Goal: Task Accomplishment & Management: Manage account settings

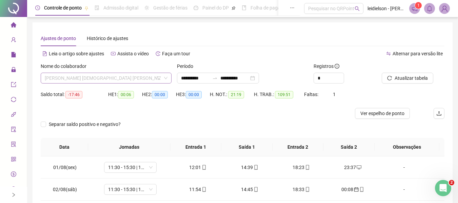
click at [145, 78] on span "[PERSON_NAME] [DEMOGRAPHIC_DATA] [PERSON_NAME]" at bounding box center [106, 78] width 123 height 10
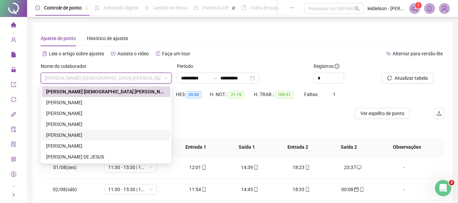
click at [66, 135] on div "[PERSON_NAME]" at bounding box center [106, 134] width 120 height 7
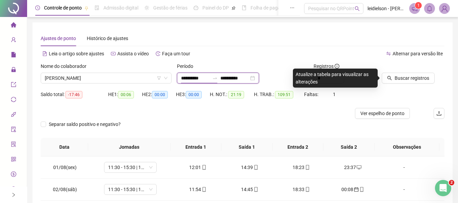
click at [182, 79] on input "**********" at bounding box center [195, 77] width 28 height 7
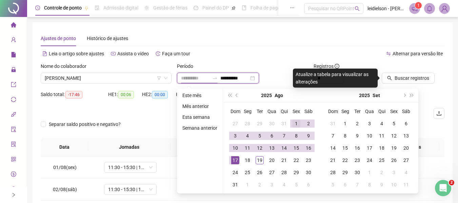
type input "**********"
click at [297, 122] on div "1" at bounding box center [296, 123] width 8 height 8
type input "**********"
click at [256, 158] on div "19" at bounding box center [259, 160] width 8 height 8
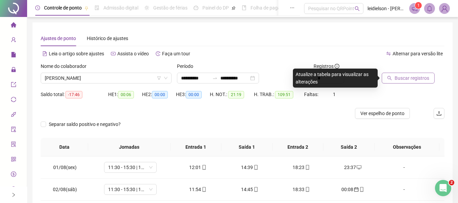
click at [415, 73] on button "Buscar registros" at bounding box center [408, 78] width 53 height 11
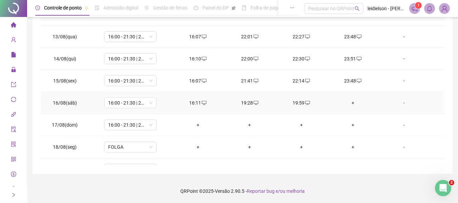
scroll to position [271, 0]
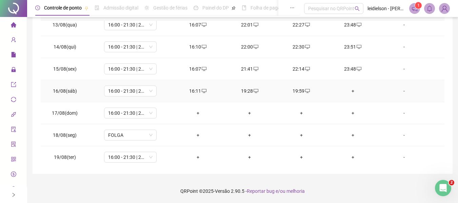
click at [347, 93] on div "+" at bounding box center [352, 90] width 41 height 7
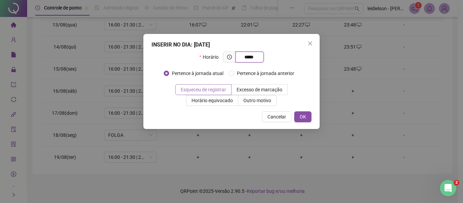
type input "*****"
click at [185, 90] on span "Esqueceu de registrar" at bounding box center [203, 89] width 45 height 5
click at [300, 120] on button "OK" at bounding box center [302, 116] width 17 height 11
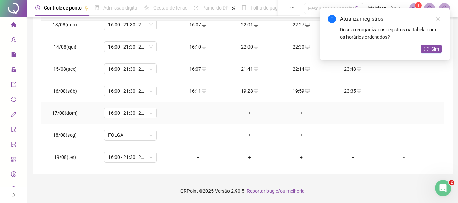
click at [197, 113] on div "+" at bounding box center [198, 112] width 41 height 7
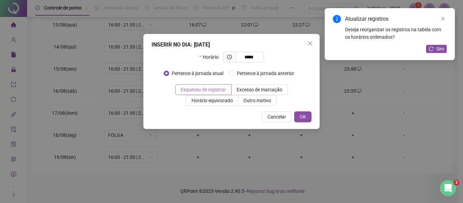
type input "*****"
click at [200, 89] on span "Esqueceu de registrar" at bounding box center [203, 89] width 45 height 5
click at [305, 120] on span "OK" at bounding box center [303, 116] width 6 height 7
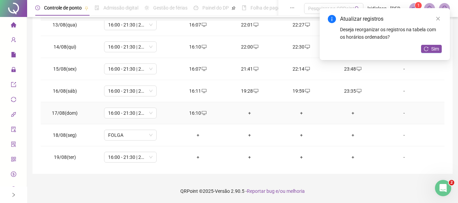
click at [248, 115] on div "+" at bounding box center [249, 112] width 41 height 7
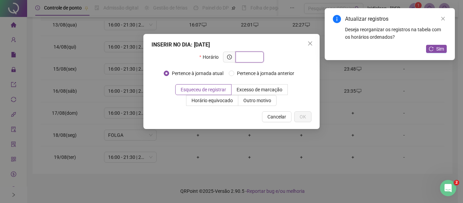
type input "*"
type input "*****"
click at [219, 89] on span "Esqueceu de registrar" at bounding box center [203, 89] width 45 height 5
click at [303, 117] on span "OK" at bounding box center [303, 116] width 6 height 7
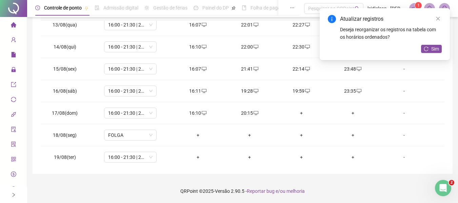
click at [295, 113] on div "+" at bounding box center [301, 112] width 41 height 7
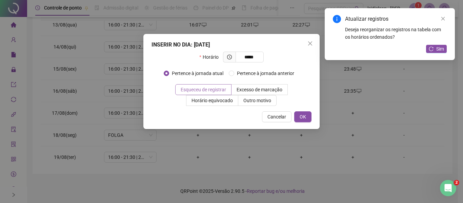
type input "*****"
click at [213, 91] on span "Esqueceu de registrar" at bounding box center [203, 89] width 45 height 5
click at [306, 119] on button "OK" at bounding box center [302, 116] width 17 height 11
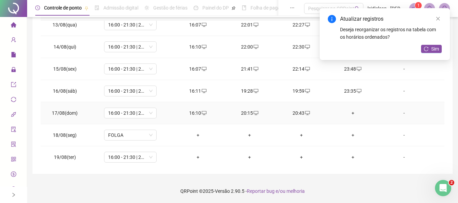
click at [348, 113] on div "+" at bounding box center [352, 112] width 41 height 7
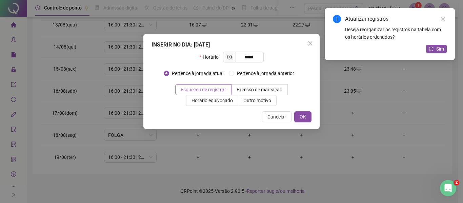
type input "*****"
click at [231, 91] on span at bounding box center [204, 89] width 56 height 10
click at [302, 118] on span "OK" at bounding box center [303, 116] width 6 height 7
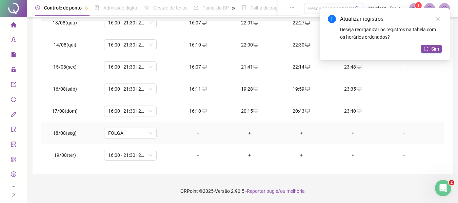
scroll to position [274, 0]
click at [196, 158] on td "+" at bounding box center [198, 154] width 52 height 22
click at [196, 152] on div "+" at bounding box center [198, 153] width 41 height 7
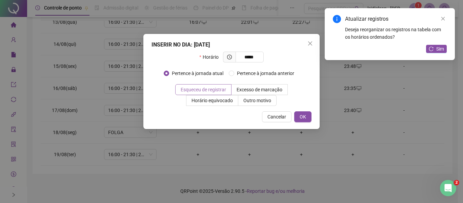
type input "*****"
click at [221, 89] on span "Esqueceu de registrar" at bounding box center [203, 89] width 45 height 5
click at [299, 118] on button "OK" at bounding box center [302, 116] width 17 height 11
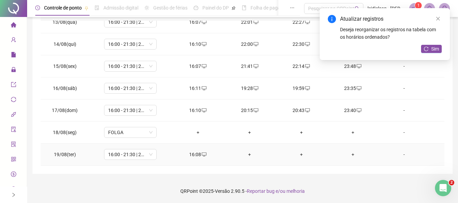
click at [248, 154] on div "+" at bounding box center [249, 153] width 41 height 7
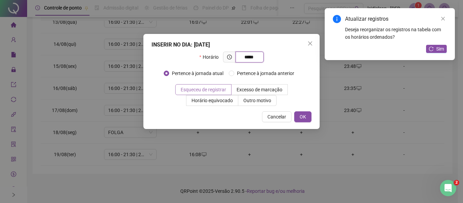
type input "*****"
click at [180, 89] on span at bounding box center [204, 89] width 56 height 10
click at [309, 116] on button "OK" at bounding box center [302, 116] width 17 height 11
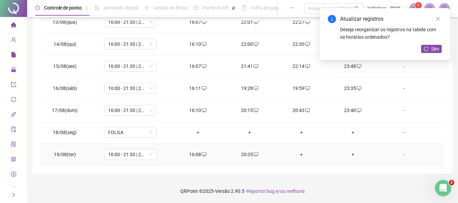
click at [298, 154] on div "+" at bounding box center [301, 153] width 41 height 7
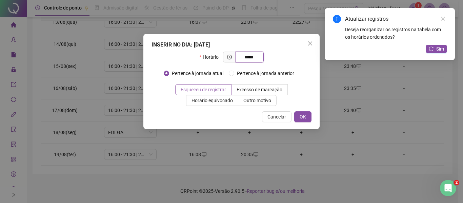
type input "*****"
click at [223, 91] on span "Esqueceu de registrar" at bounding box center [203, 89] width 45 height 5
click at [302, 117] on span "OK" at bounding box center [303, 116] width 6 height 7
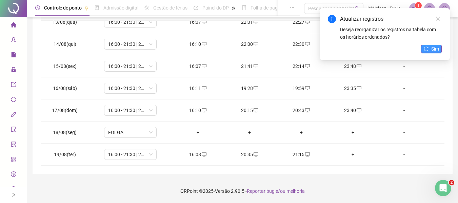
click at [429, 52] on button "Sim" at bounding box center [431, 49] width 21 height 8
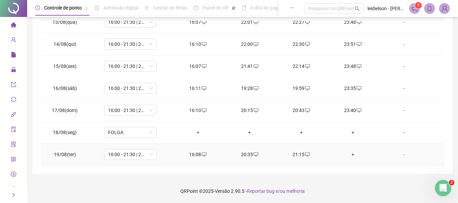
click at [349, 154] on div "+" at bounding box center [352, 153] width 41 height 7
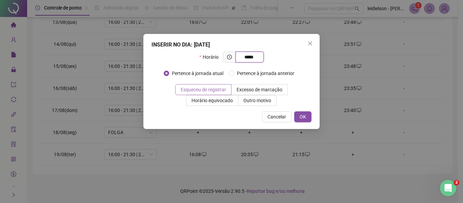
type input "*****"
click at [223, 93] on label "Esqueceu de registrar" at bounding box center [203, 89] width 56 height 11
click at [311, 120] on button "OK" at bounding box center [302, 116] width 17 height 11
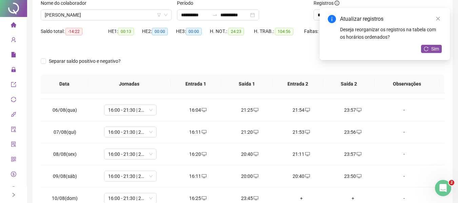
scroll to position [0, 0]
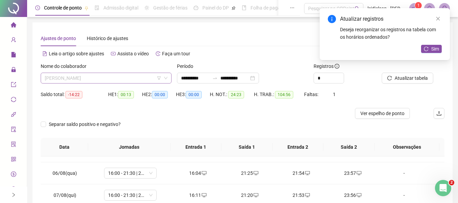
click at [53, 80] on span "[PERSON_NAME]" at bounding box center [106, 78] width 123 height 10
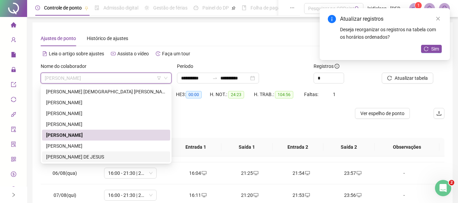
click at [67, 154] on div "[PERSON_NAME] DE JESUS" at bounding box center [106, 156] width 120 height 7
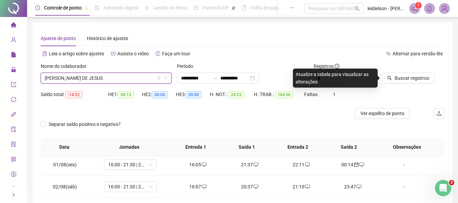
click at [157, 78] on icon "filter" at bounding box center [159, 78] width 4 height 4
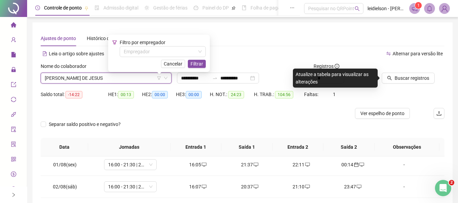
click at [103, 77] on span "[PERSON_NAME] DE JESUS" at bounding box center [106, 78] width 123 height 10
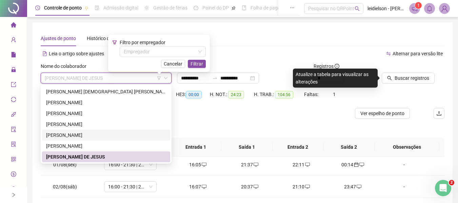
click at [60, 136] on div "[PERSON_NAME]" at bounding box center [106, 134] width 120 height 7
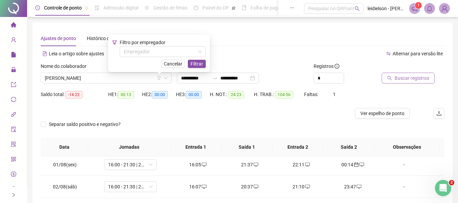
click at [420, 76] on span "Buscar registros" at bounding box center [411, 77] width 35 height 7
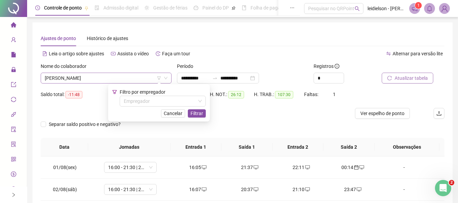
click at [113, 75] on span "[PERSON_NAME]" at bounding box center [106, 78] width 123 height 10
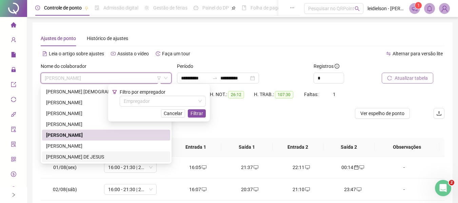
click at [69, 155] on div "[PERSON_NAME] DE JESUS" at bounding box center [106, 156] width 120 height 7
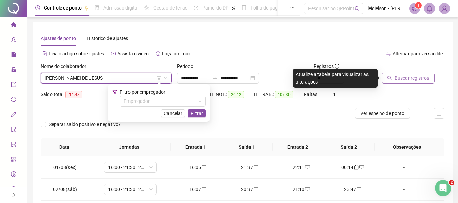
click at [420, 76] on span "Buscar registros" at bounding box center [411, 77] width 35 height 7
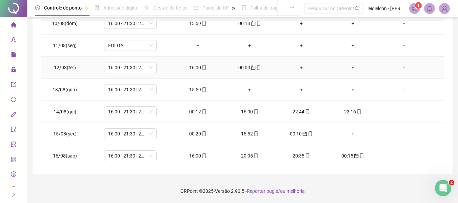
scroll to position [206, 0]
click at [196, 113] on div "00:12" at bounding box center [198, 111] width 41 height 7
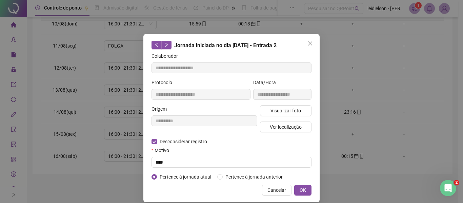
type input "**********"
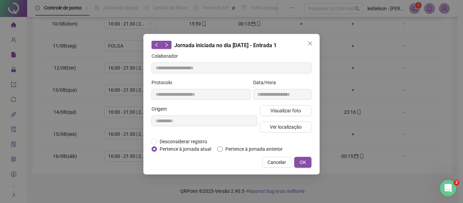
click at [242, 147] on span "Pertence à jornada anterior" at bounding box center [254, 148] width 63 height 7
click at [308, 162] on button "OK" at bounding box center [302, 162] width 17 height 11
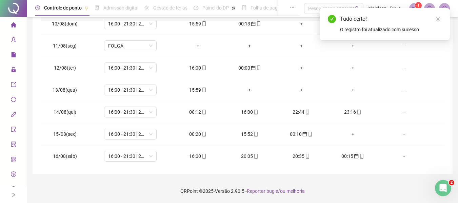
scroll to position [0, 0]
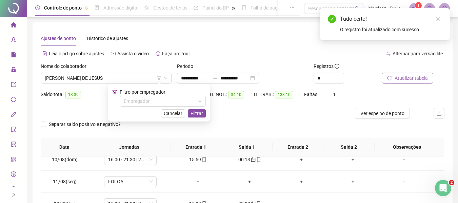
click at [408, 83] on button "Atualizar tabela" at bounding box center [408, 78] width 52 height 11
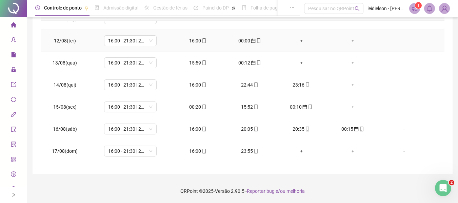
scroll to position [237, 0]
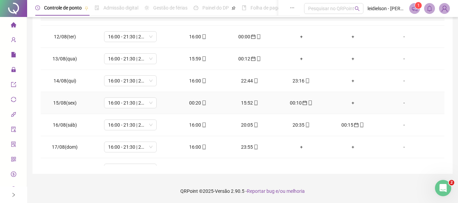
click at [197, 104] on div "00:20" at bounding box center [198, 102] width 41 height 7
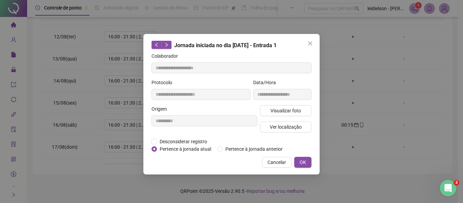
type input "**********"
click at [226, 152] on span "Pertence à jornada anterior" at bounding box center [254, 148] width 63 height 7
click at [303, 161] on span "OK" at bounding box center [303, 161] width 6 height 7
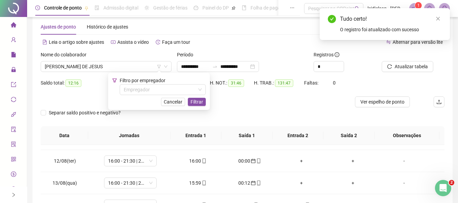
scroll to position [0, 0]
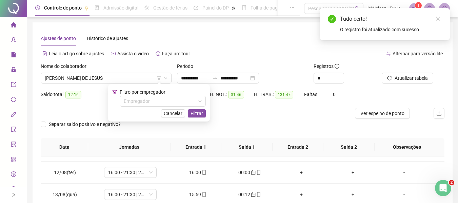
drag, startPoint x: 403, startPoint y: 79, endPoint x: 402, endPoint y: 92, distance: 12.9
click at [402, 92] on form "**********" at bounding box center [243, 99] width 404 height 75
click at [401, 76] on span "Atualizar tabela" at bounding box center [410, 77] width 33 height 7
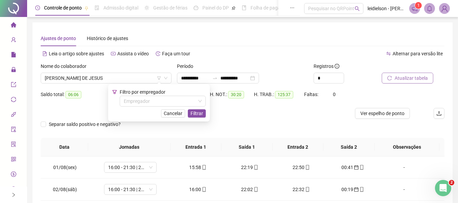
click at [398, 79] on span "Atualizar tabela" at bounding box center [410, 77] width 33 height 7
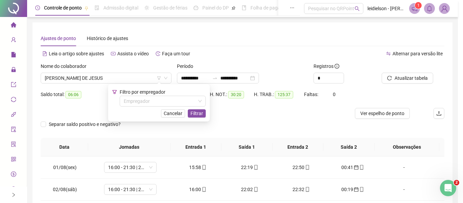
click at [180, 111] on div "Atualizando tabela Atualizando e reorganizando os registros... OK" at bounding box center [231, 101] width 463 height 203
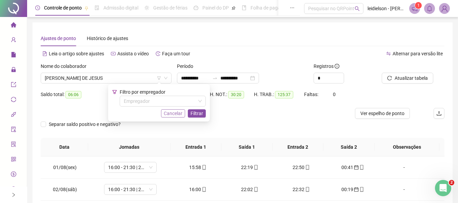
click at [174, 114] on span "Cancelar" at bounding box center [173, 112] width 19 height 7
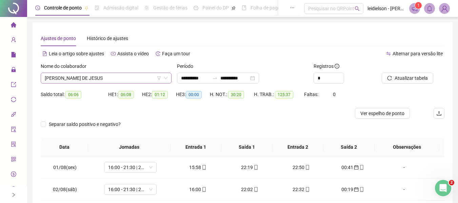
click at [138, 81] on span "[PERSON_NAME] DE JESUS" at bounding box center [106, 78] width 123 height 10
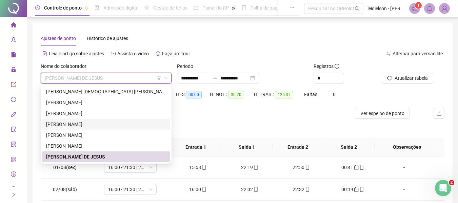
click at [70, 126] on div "[PERSON_NAME]" at bounding box center [106, 123] width 120 height 7
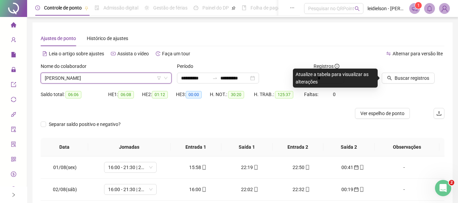
click at [406, 85] on div "Buscar registros" at bounding box center [413, 75] width 68 height 26
click at [404, 81] on span "Buscar registros" at bounding box center [411, 77] width 35 height 7
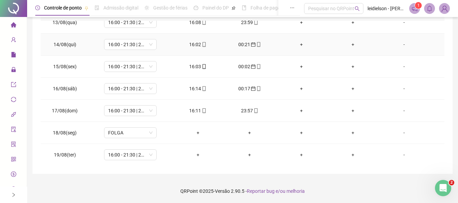
scroll to position [274, 0]
click at [196, 157] on div "+" at bounding box center [198, 153] width 41 height 7
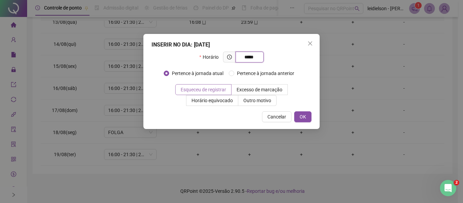
type input "*****"
click at [217, 93] on label "Esqueceu de registrar" at bounding box center [203, 89] width 56 height 11
click at [312, 116] on div "INSERIR NO DIA : [DATE] Horário ***** Pertence à jornada atual Pertence à jorna…" at bounding box center [231, 81] width 176 height 95
click at [308, 116] on button "OK" at bounding box center [302, 116] width 17 height 11
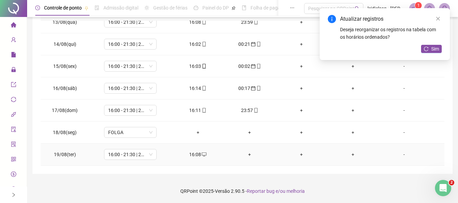
click at [248, 156] on div "+" at bounding box center [249, 153] width 41 height 7
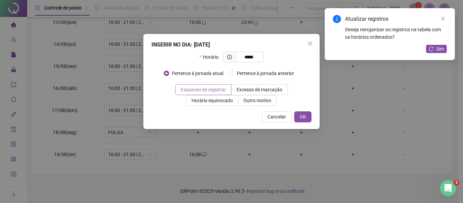
type input "*****"
click at [222, 88] on span "Esqueceu de registrar" at bounding box center [203, 89] width 45 height 5
click at [306, 117] on button "OK" at bounding box center [302, 116] width 17 height 11
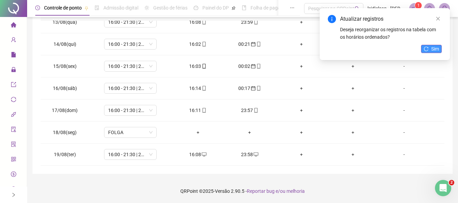
click at [438, 51] on span "Sim" at bounding box center [435, 48] width 8 height 7
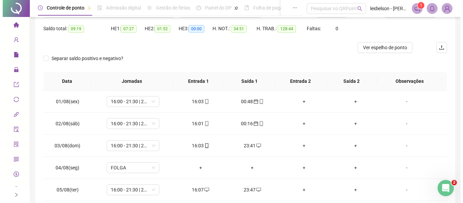
scroll to position [0, 0]
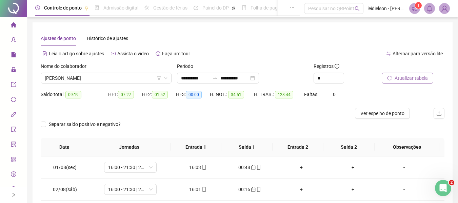
click at [402, 79] on span "Atualizar tabela" at bounding box center [410, 77] width 33 height 7
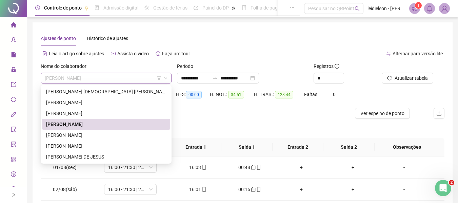
click at [130, 77] on span "[PERSON_NAME]" at bounding box center [106, 78] width 123 height 10
click at [107, 94] on div "[PERSON_NAME] [DEMOGRAPHIC_DATA] [PERSON_NAME]" at bounding box center [106, 91] width 120 height 7
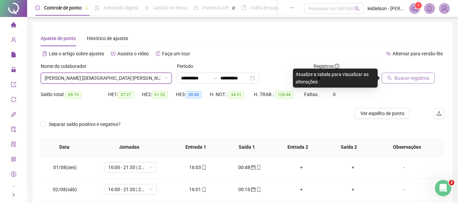
click at [410, 77] on span "Buscar registros" at bounding box center [411, 77] width 35 height 7
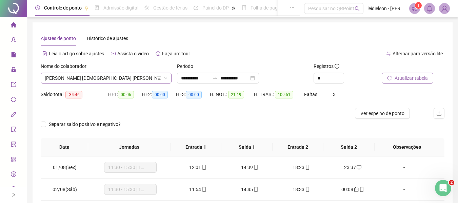
click at [142, 78] on span "[PERSON_NAME] [DEMOGRAPHIC_DATA] [PERSON_NAME]" at bounding box center [106, 78] width 123 height 10
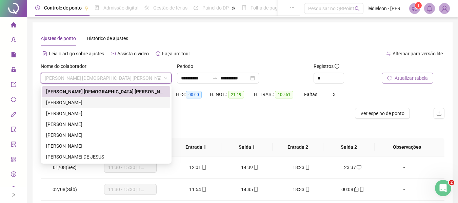
click at [80, 99] on div "[PERSON_NAME]" at bounding box center [106, 102] width 120 height 7
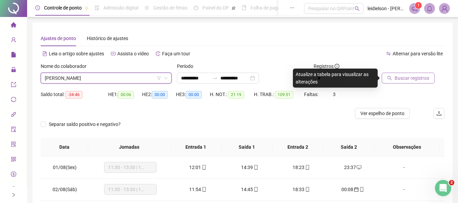
click at [402, 74] on span "Buscar registros" at bounding box center [411, 77] width 35 height 7
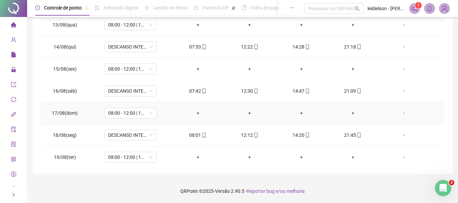
scroll to position [274, 0]
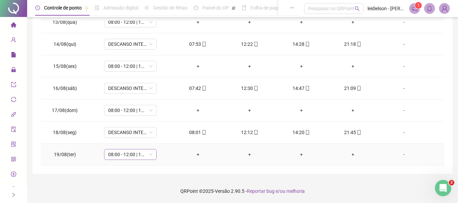
click at [128, 156] on span "08:00 - 12:00 | 14:00 - 22:00" at bounding box center [130, 154] width 44 height 10
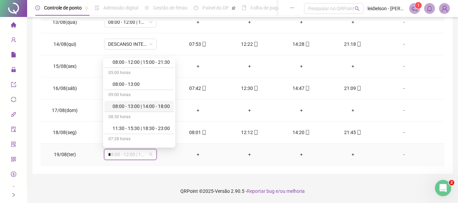
scroll to position [0, 0]
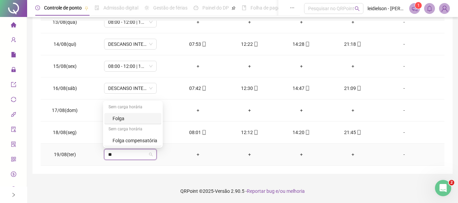
type input "***"
click at [143, 118] on div "Folga" at bounding box center [134, 118] width 45 height 7
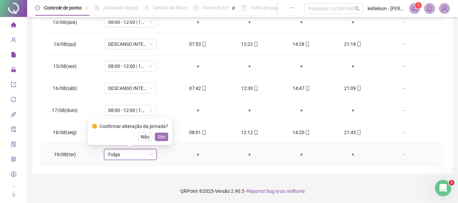
click at [158, 138] on span "Sim" at bounding box center [162, 136] width 8 height 7
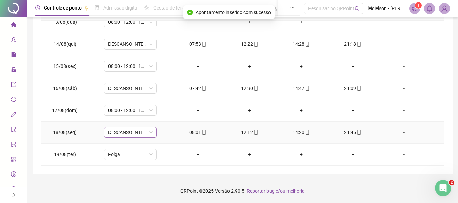
click at [135, 129] on span "DESCANSO INTER-JORNADA" at bounding box center [130, 132] width 44 height 10
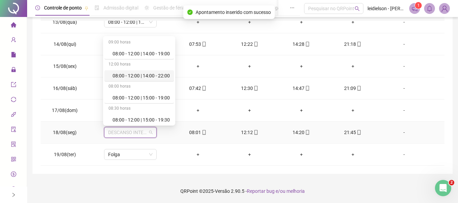
click at [134, 75] on div "08:00 - 12:00 | 14:00 - 22:00" at bounding box center [140, 75] width 57 height 7
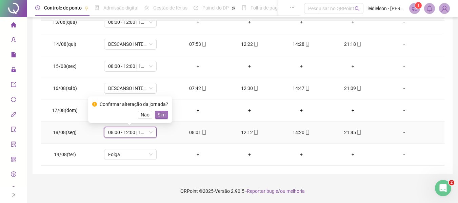
click at [159, 112] on span "Sim" at bounding box center [162, 114] width 8 height 7
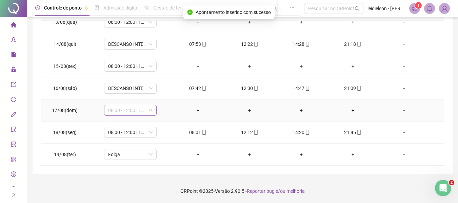
click at [130, 112] on span "08:00 - 12:00 | 14:00 - 22:00" at bounding box center [130, 110] width 44 height 10
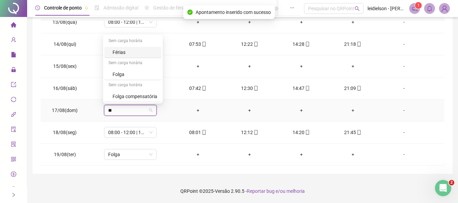
type input "***"
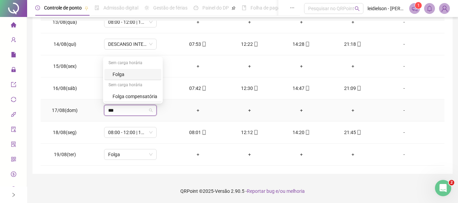
click at [140, 72] on div "Folga" at bounding box center [134, 73] width 45 height 7
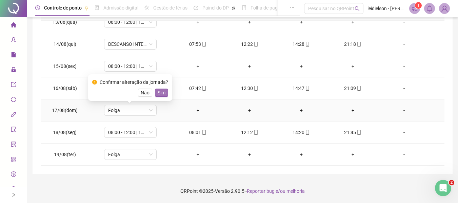
click at [161, 94] on span "Sim" at bounding box center [162, 92] width 8 height 7
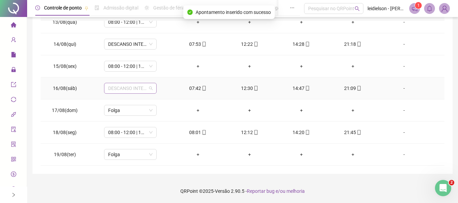
click at [149, 89] on span "DESCANSO INTER-JORNADA" at bounding box center [130, 88] width 44 height 10
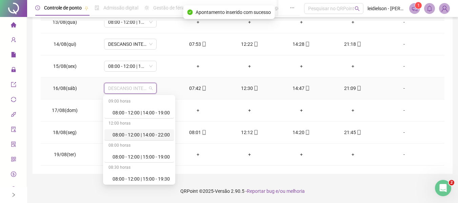
click at [152, 138] on div "08:00 - 12:00 | 14:00 - 22:00" at bounding box center [140, 134] width 57 height 7
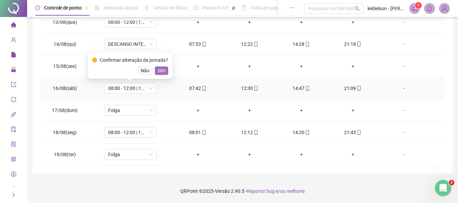
click at [166, 74] on button "Sim" at bounding box center [161, 70] width 13 height 8
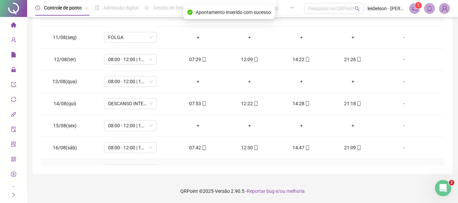
scroll to position [206, 0]
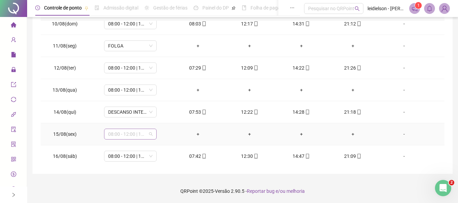
click at [146, 135] on span "08:00 - 12:00 | 14:00 - 22:00" at bounding box center [130, 134] width 44 height 10
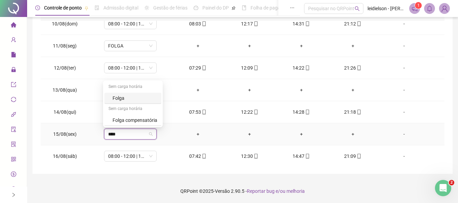
type input "*****"
click at [135, 99] on div "Folga" at bounding box center [134, 97] width 45 height 7
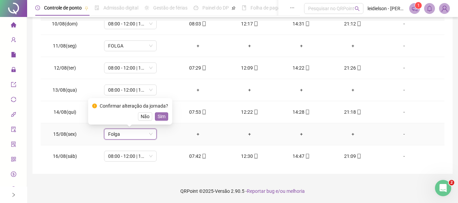
click at [164, 119] on button "Sim" at bounding box center [161, 116] width 13 height 8
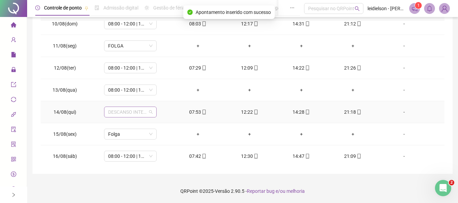
click at [143, 112] on span "DESCANSO INTER-JORNADA" at bounding box center [130, 112] width 44 height 10
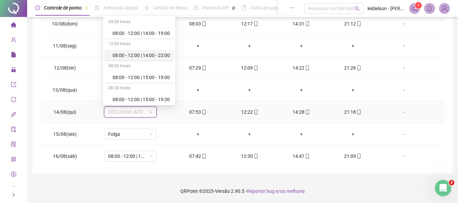
click at [170, 56] on div "08:00 - 12:00 | 14:00 - 22:00" at bounding box center [140, 55] width 57 height 7
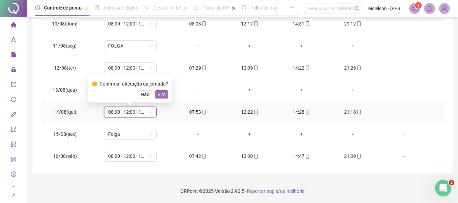
click at [163, 98] on span "Sim" at bounding box center [162, 93] width 8 height 7
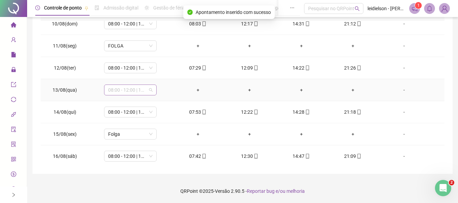
click at [146, 89] on span "08:00 - 12:00 | 14:00 - 22:00" at bounding box center [130, 90] width 44 height 10
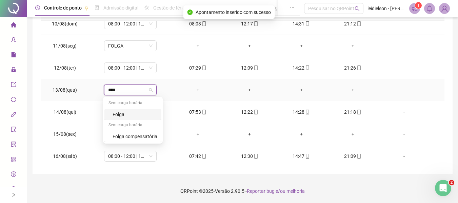
type input "*****"
click at [137, 113] on div "Folga" at bounding box center [134, 113] width 45 height 7
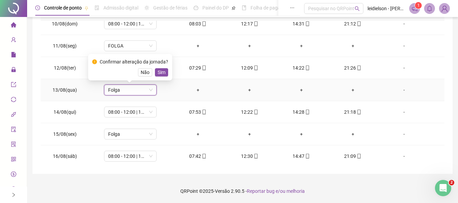
click at [163, 76] on div "Confirmar alteração da jornada? Não Sim" at bounding box center [130, 67] width 84 height 26
click at [163, 72] on span "Sim" at bounding box center [162, 71] width 8 height 7
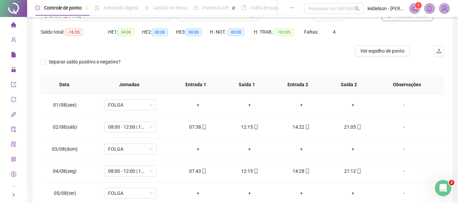
scroll to position [0, 0]
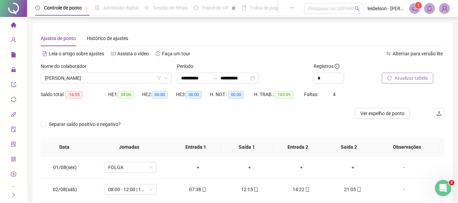
click at [411, 80] on span "Atualizar tabela" at bounding box center [410, 77] width 33 height 7
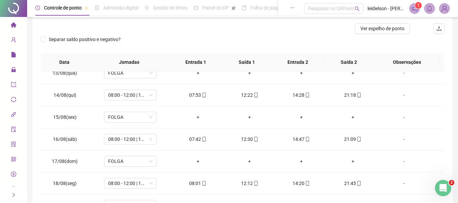
scroll to position [136, 0]
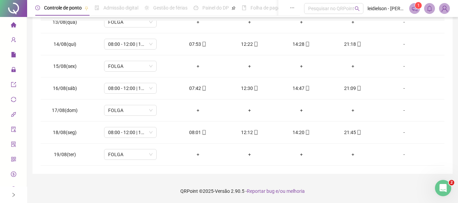
click at [350, 192] on footer "QRPoint © 2025 - Versão 2.90.5 - Reportar bug e/ou melhoria" at bounding box center [242, 191] width 431 height 24
